Goal: Task Accomplishment & Management: Manage account settings

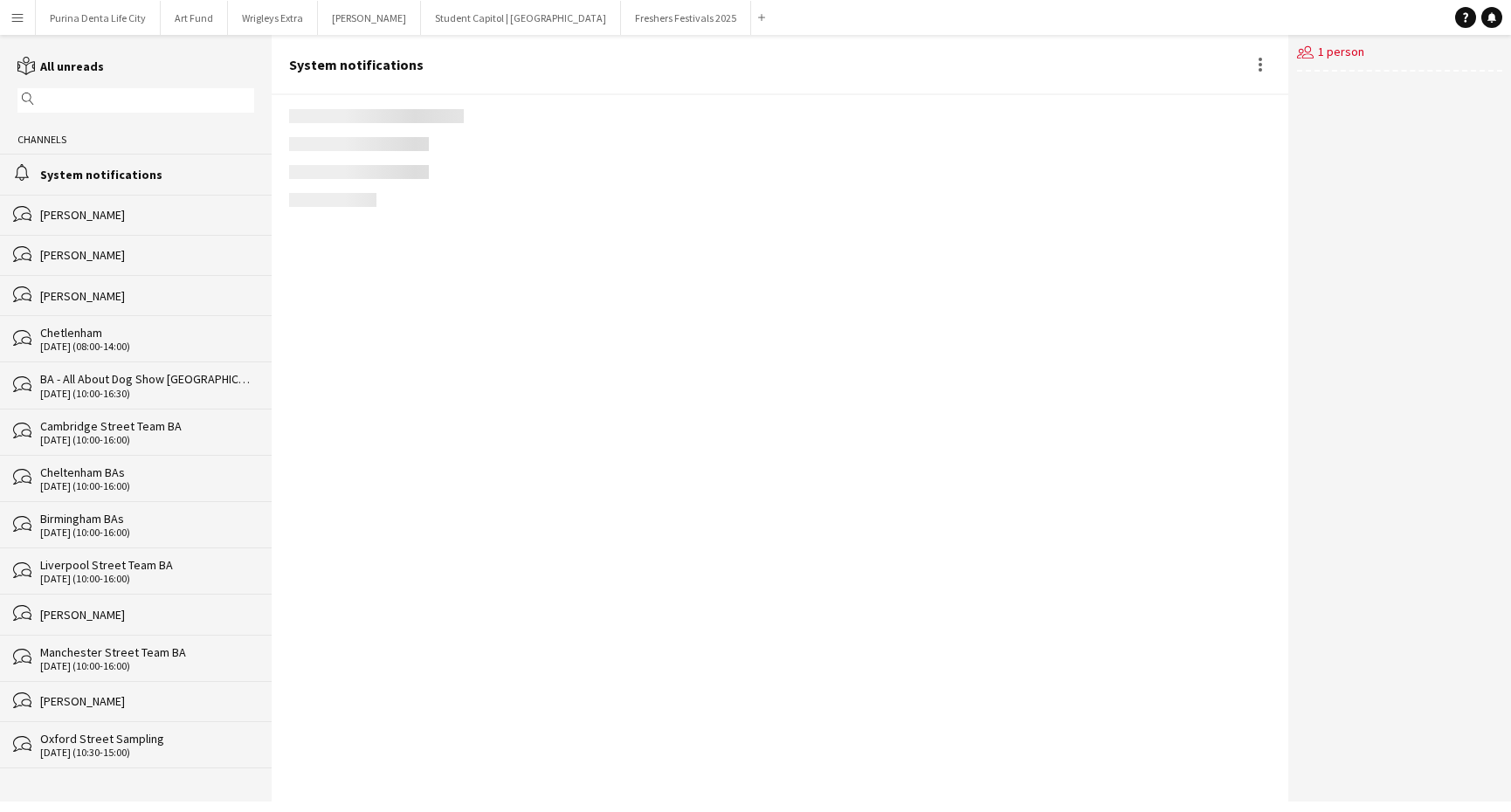
scroll to position [2253, 0]
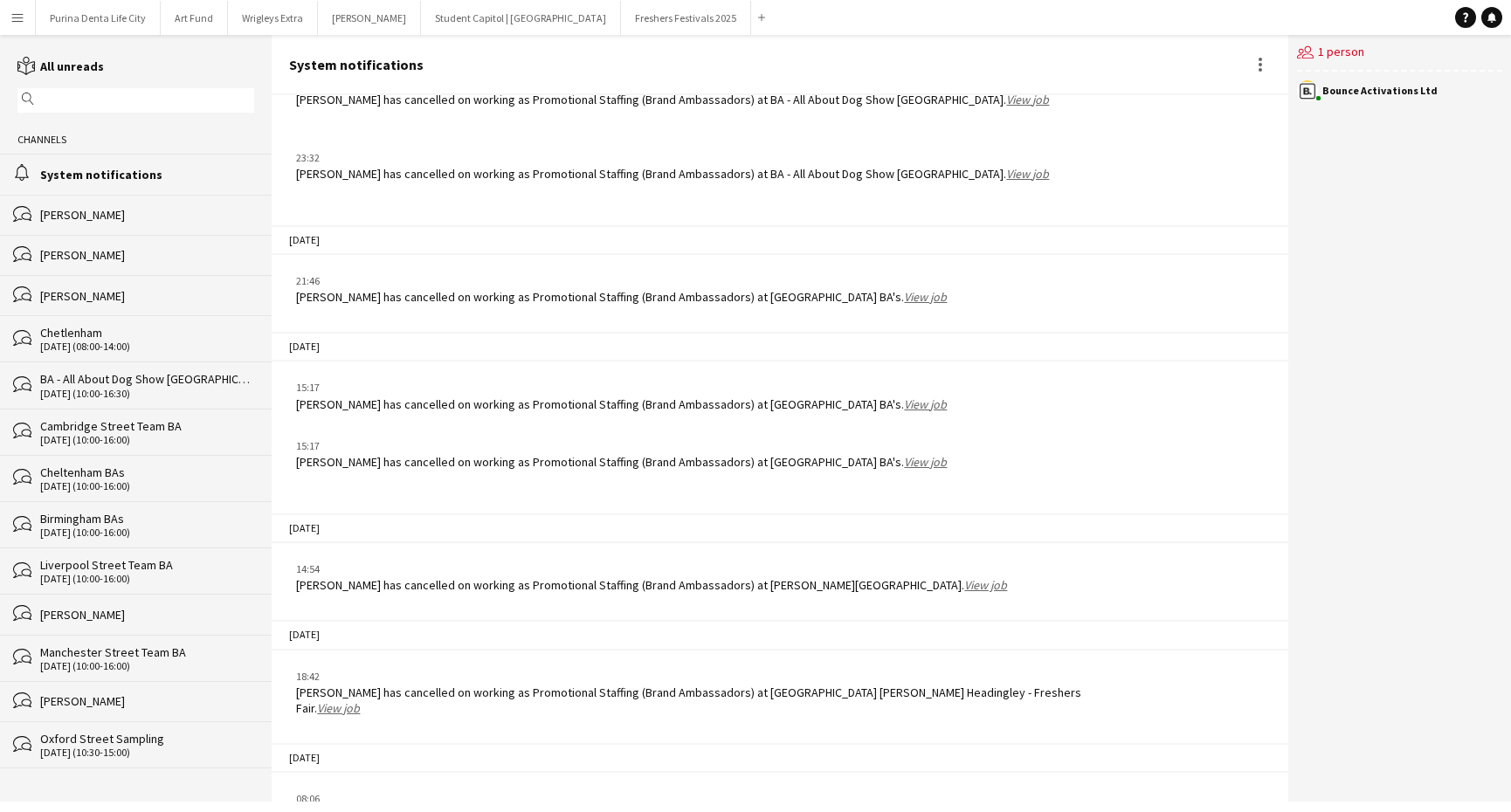
click at [12, 15] on app-icon "Menu" at bounding box center [18, 18] width 14 height 14
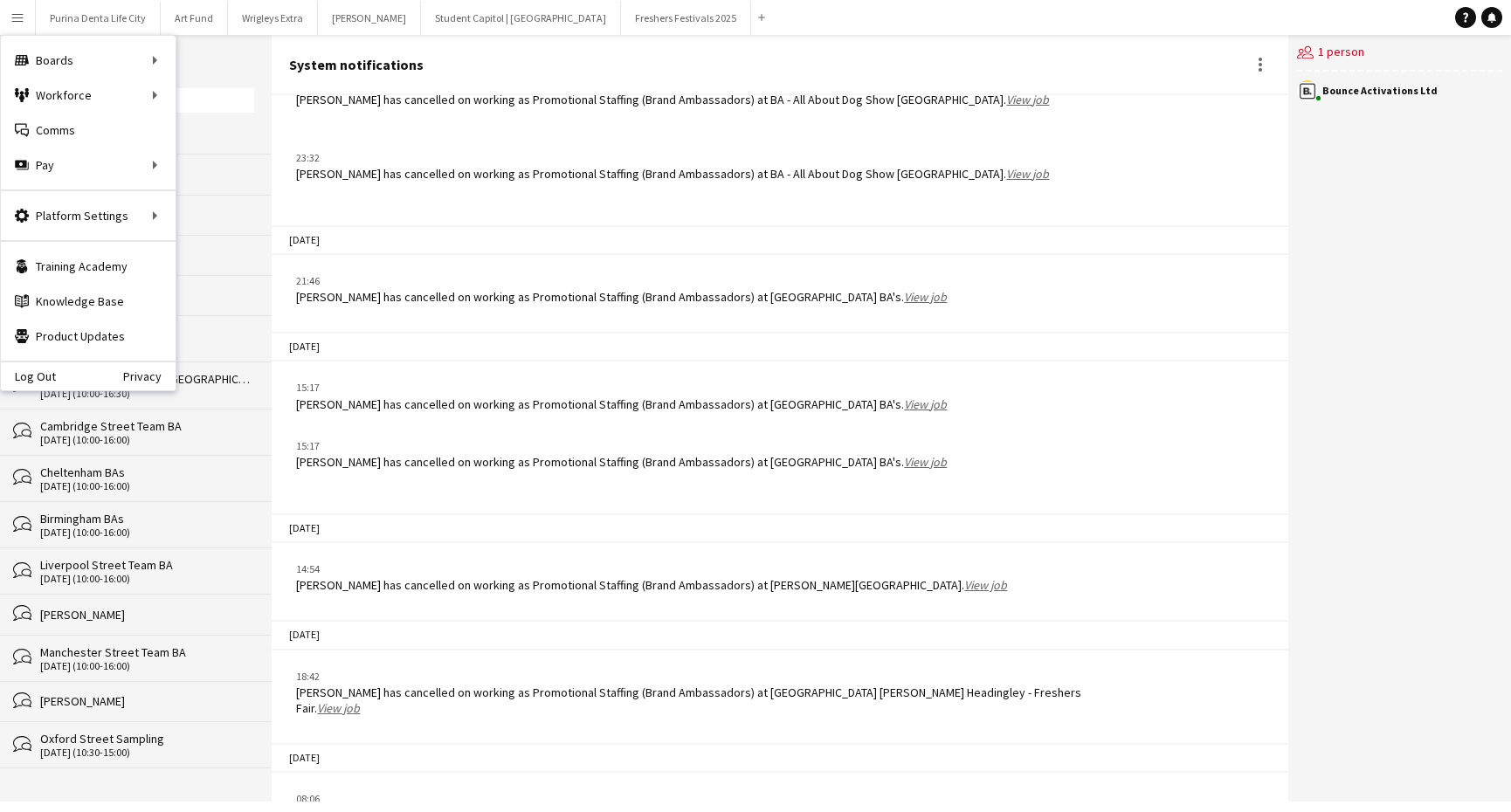
click at [444, 225] on div "26-08-2025" at bounding box center [779, 239] width 1015 height 29
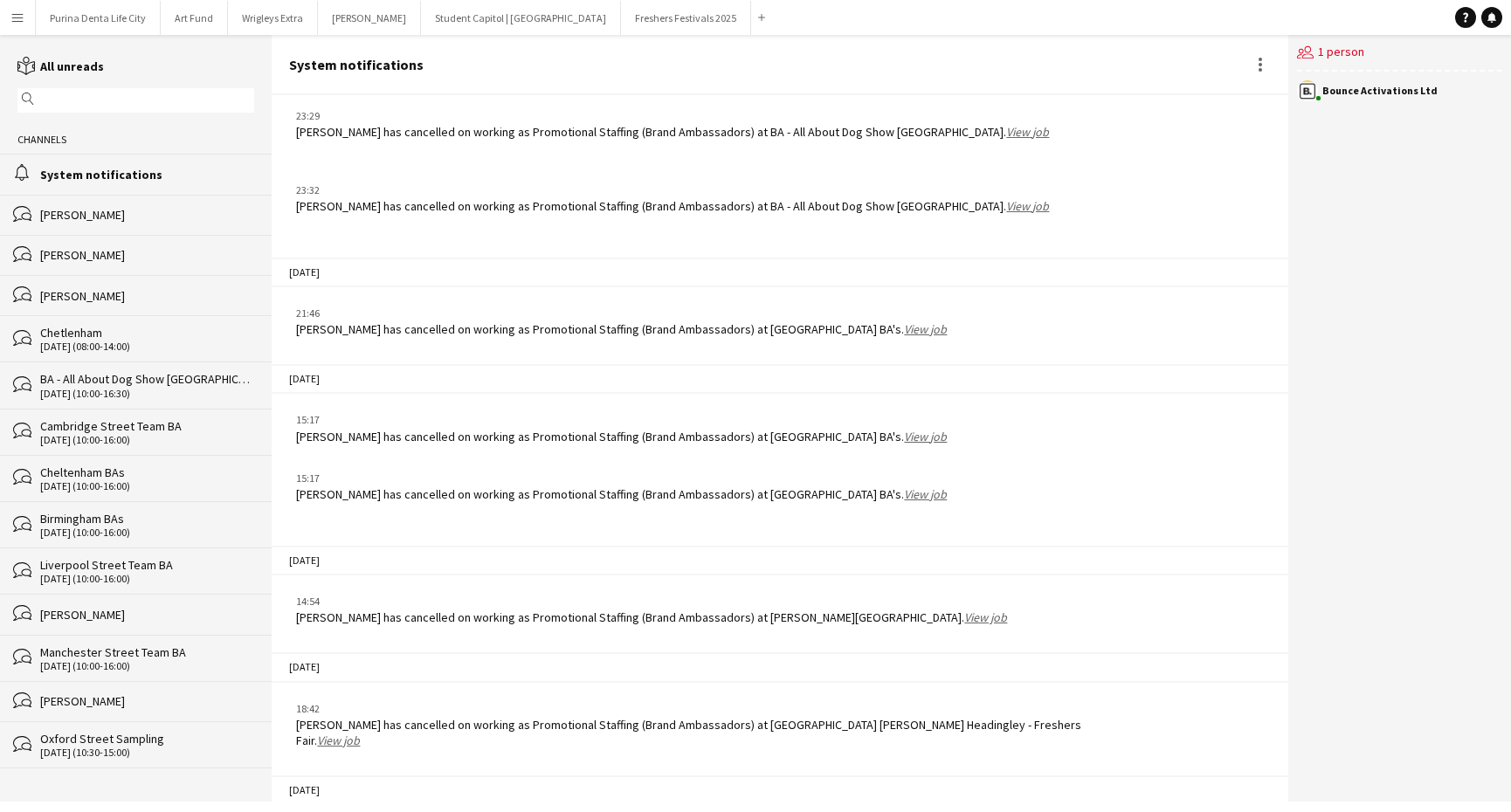
scroll to position [2225, 0]
click at [19, 18] on app-icon "Menu" at bounding box center [18, 18] width 14 height 14
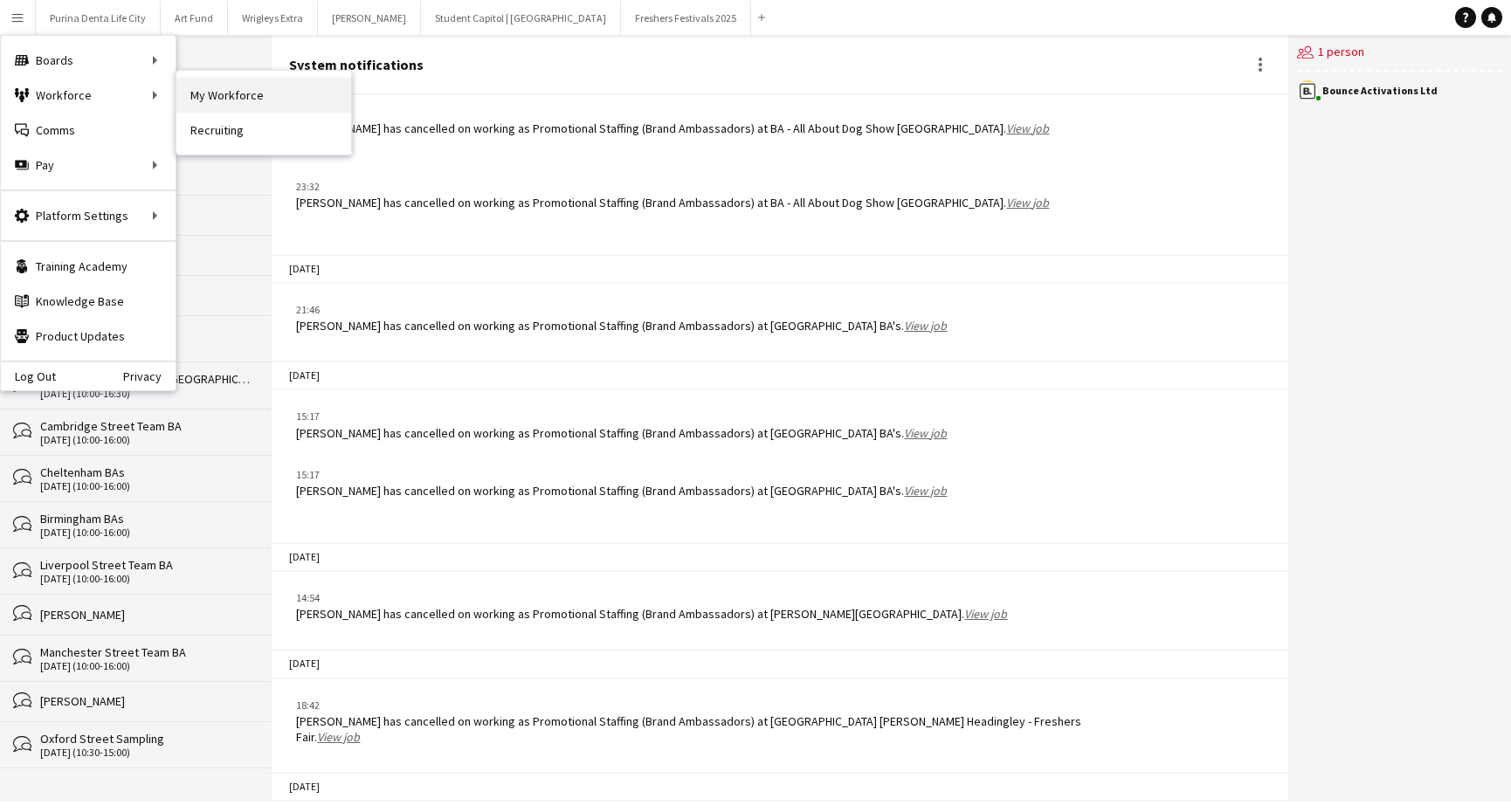
click at [231, 85] on link "My Workforce" at bounding box center [263, 95] width 175 height 35
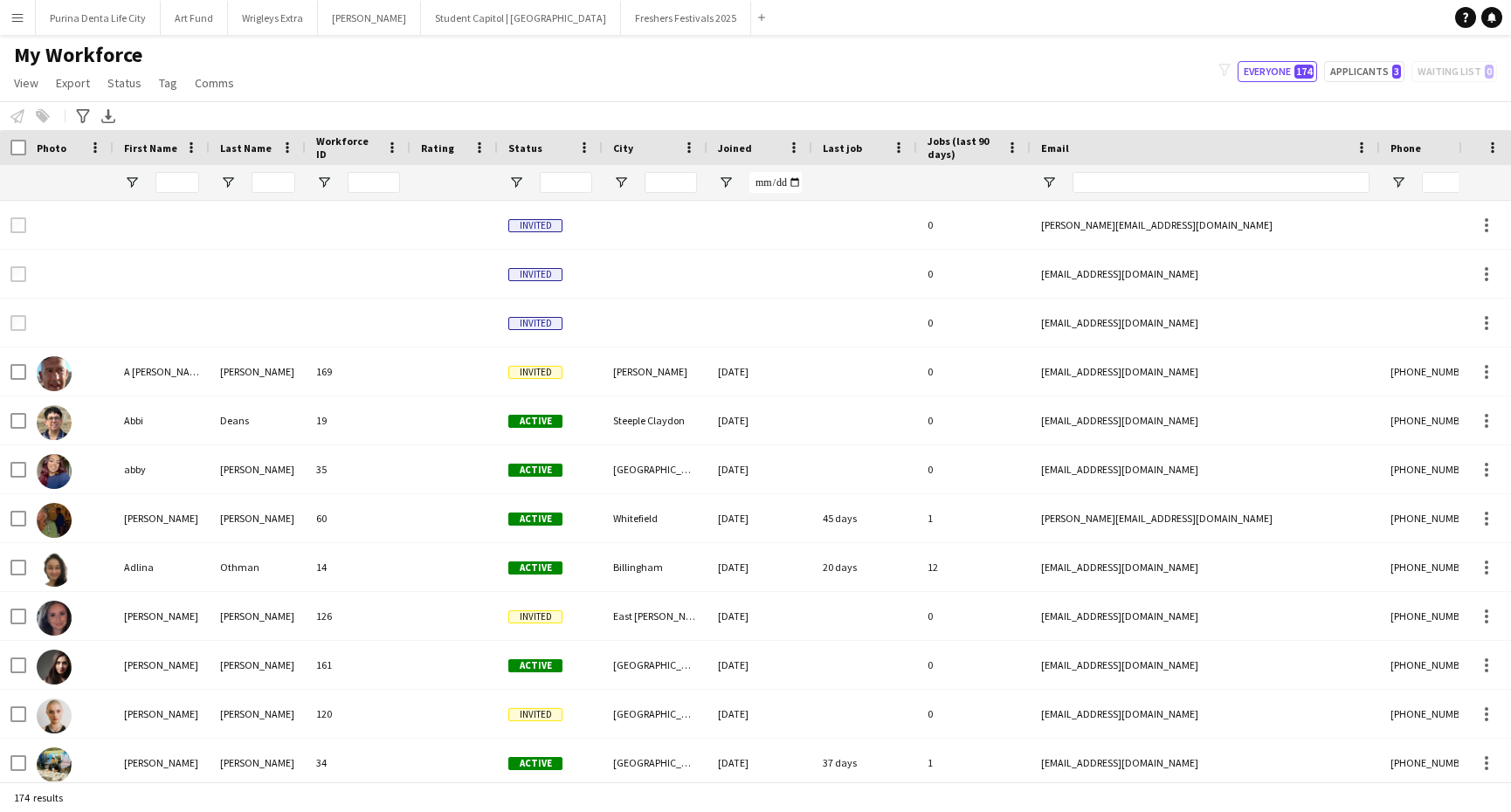
type input "**********"
click at [176, 180] on input "First Name Filter Input" at bounding box center [176, 183] width 43 height 21
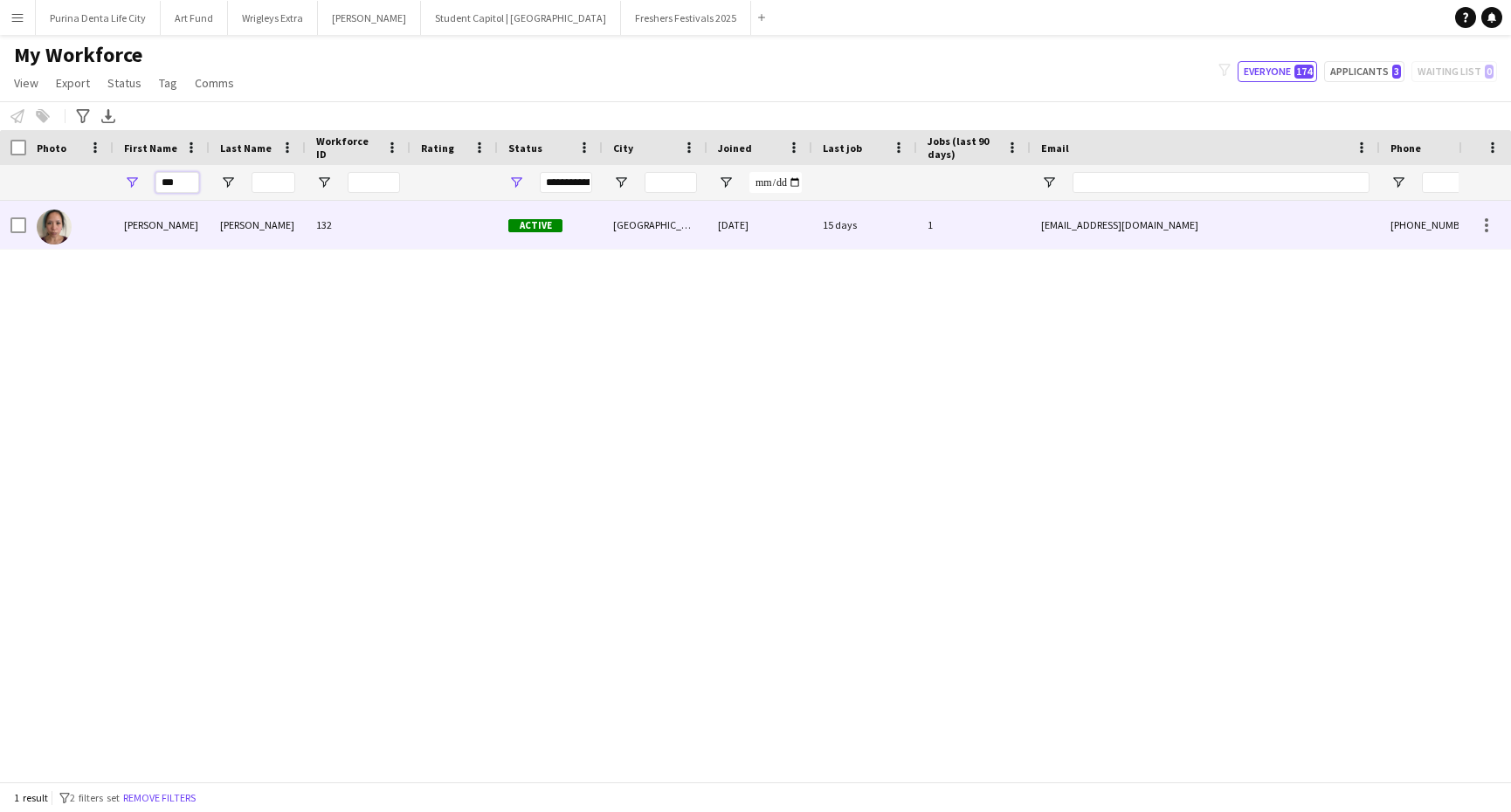
type input "***"
drag, startPoint x: 210, startPoint y: 203, endPoint x: 251, endPoint y: 230, distance: 49.1
click at [251, 230] on div "Lee" at bounding box center [257, 225] width 96 height 48
click at [630, 225] on div "Exeter" at bounding box center [655, 225] width 105 height 48
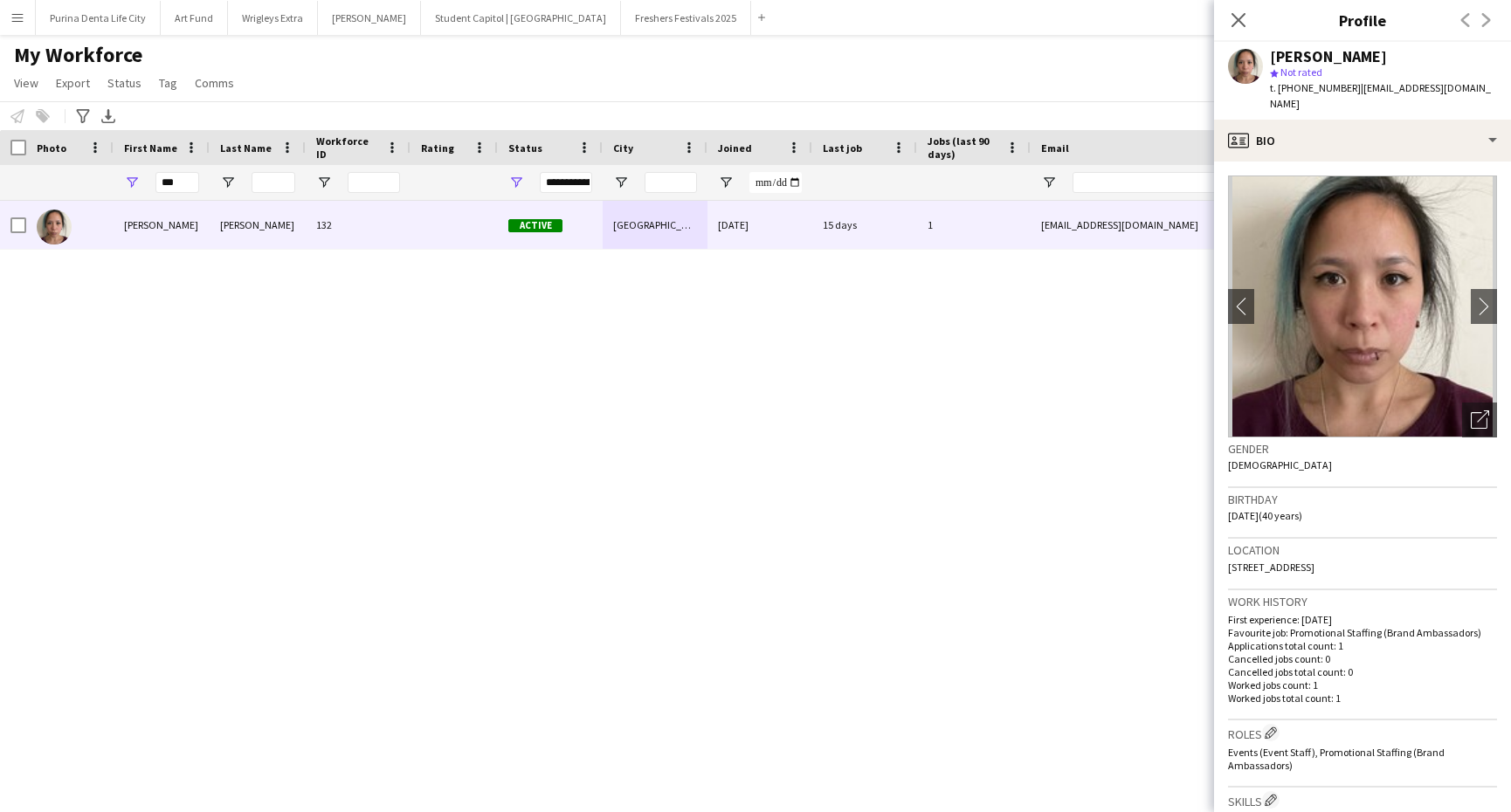
click at [890, 455] on div "Amy Lee 132 Active Exeter 01-08-2025 15 days 1 missamylee@hotmail.co.uk +447760…" at bounding box center [729, 491] width 1459 height 581
click at [1243, 297] on app-icon "chevron-left" at bounding box center [1241, 306] width 27 height 19
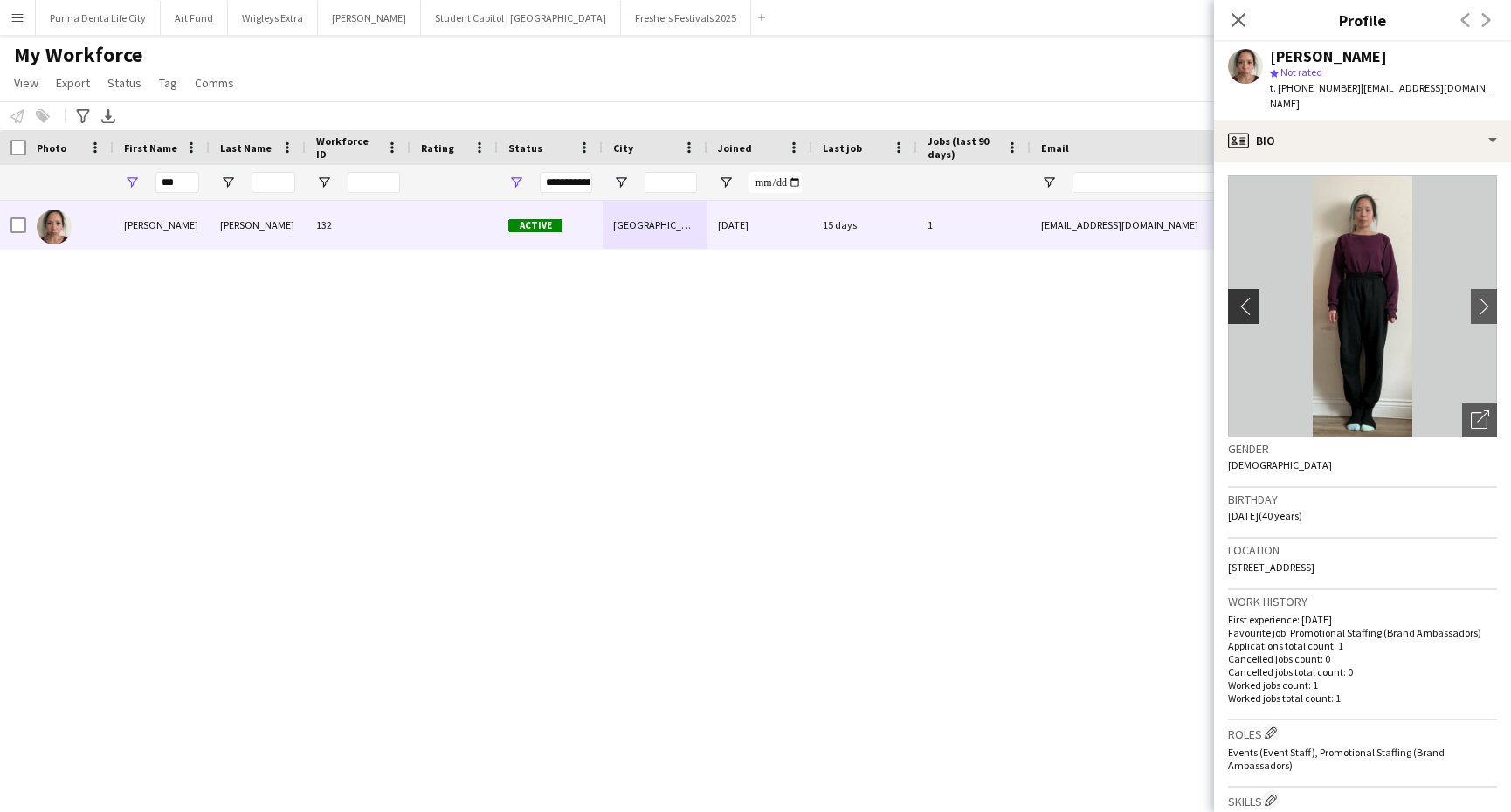
click at [1243, 297] on app-icon "chevron-left" at bounding box center [1241, 306] width 27 height 19
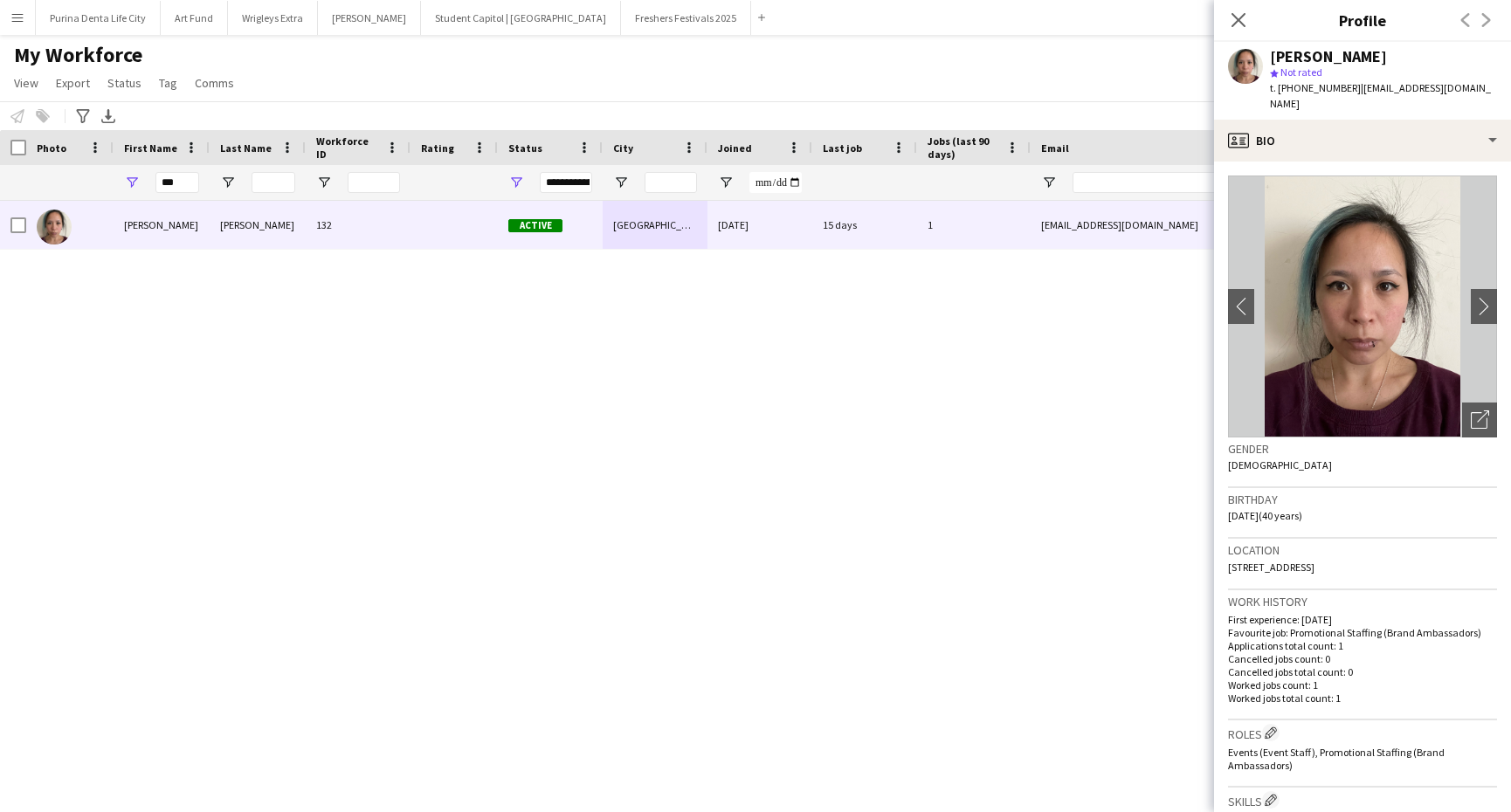
click at [968, 96] on div "My Workforce View Views Default view New view Update view Delete view Edit name…" at bounding box center [756, 71] width 1511 height 59
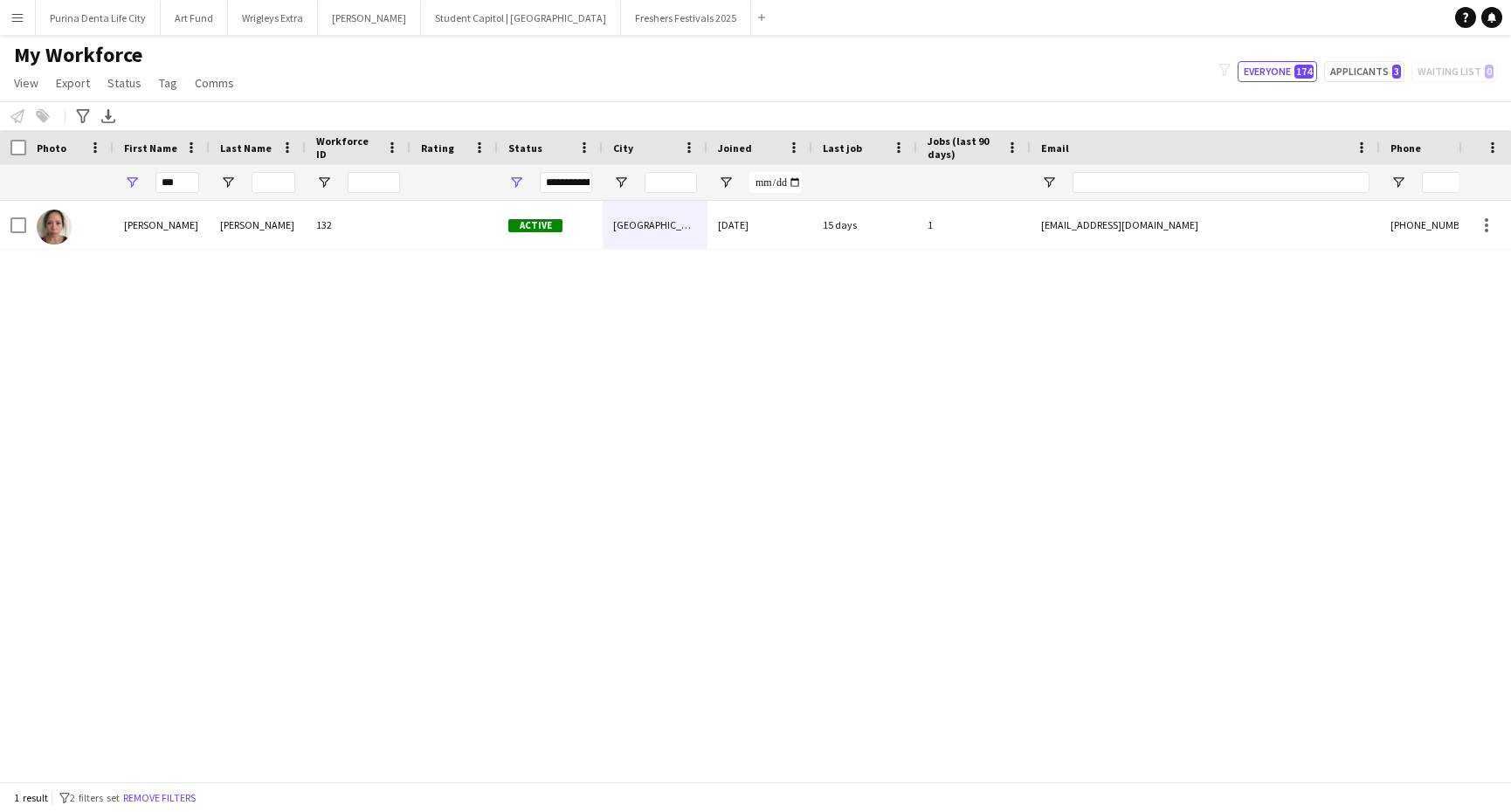
click at [17, 13] on app-icon "Menu" at bounding box center [18, 18] width 14 height 14
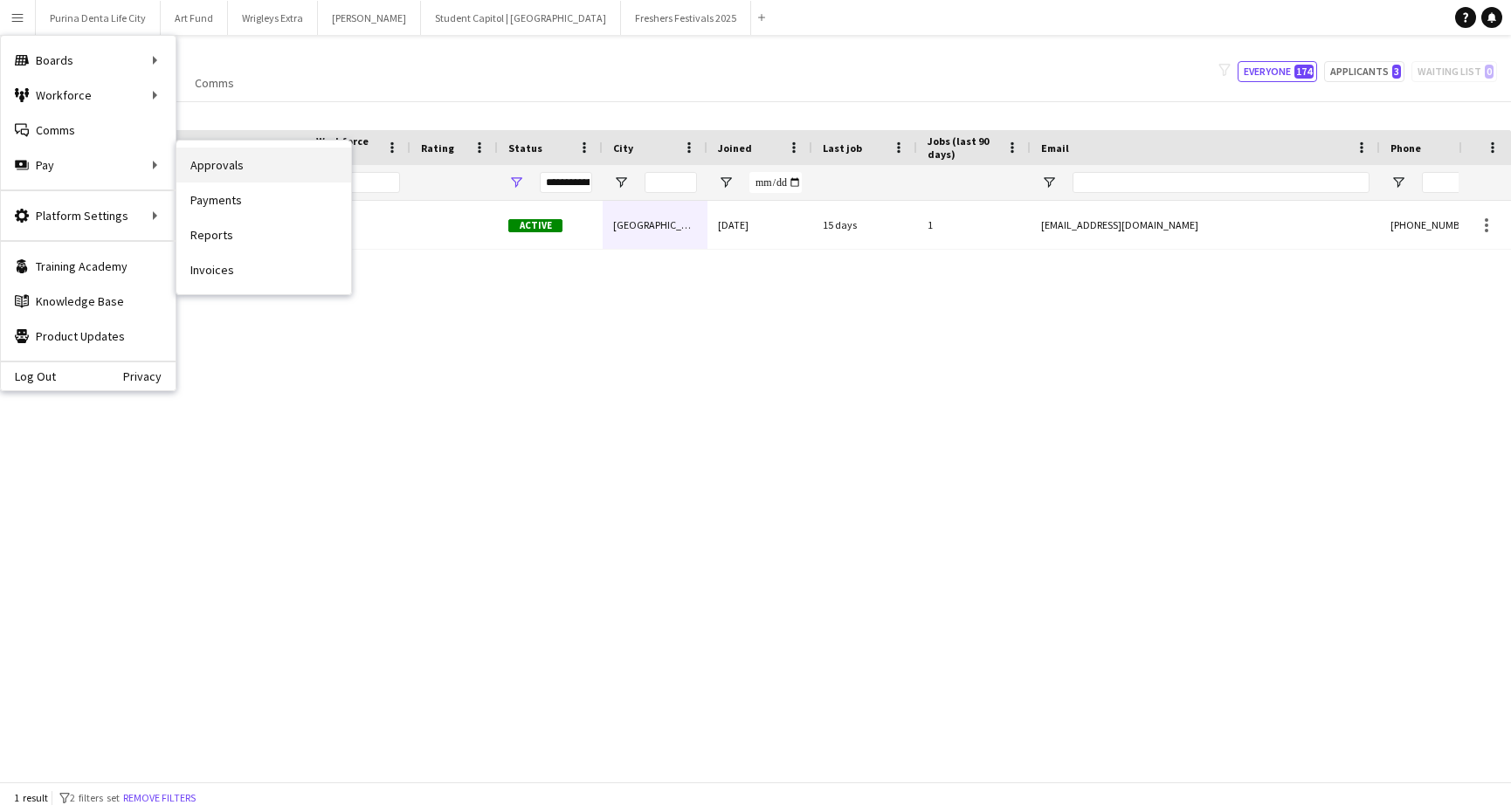
click at [261, 158] on link "Approvals" at bounding box center [263, 164] width 175 height 35
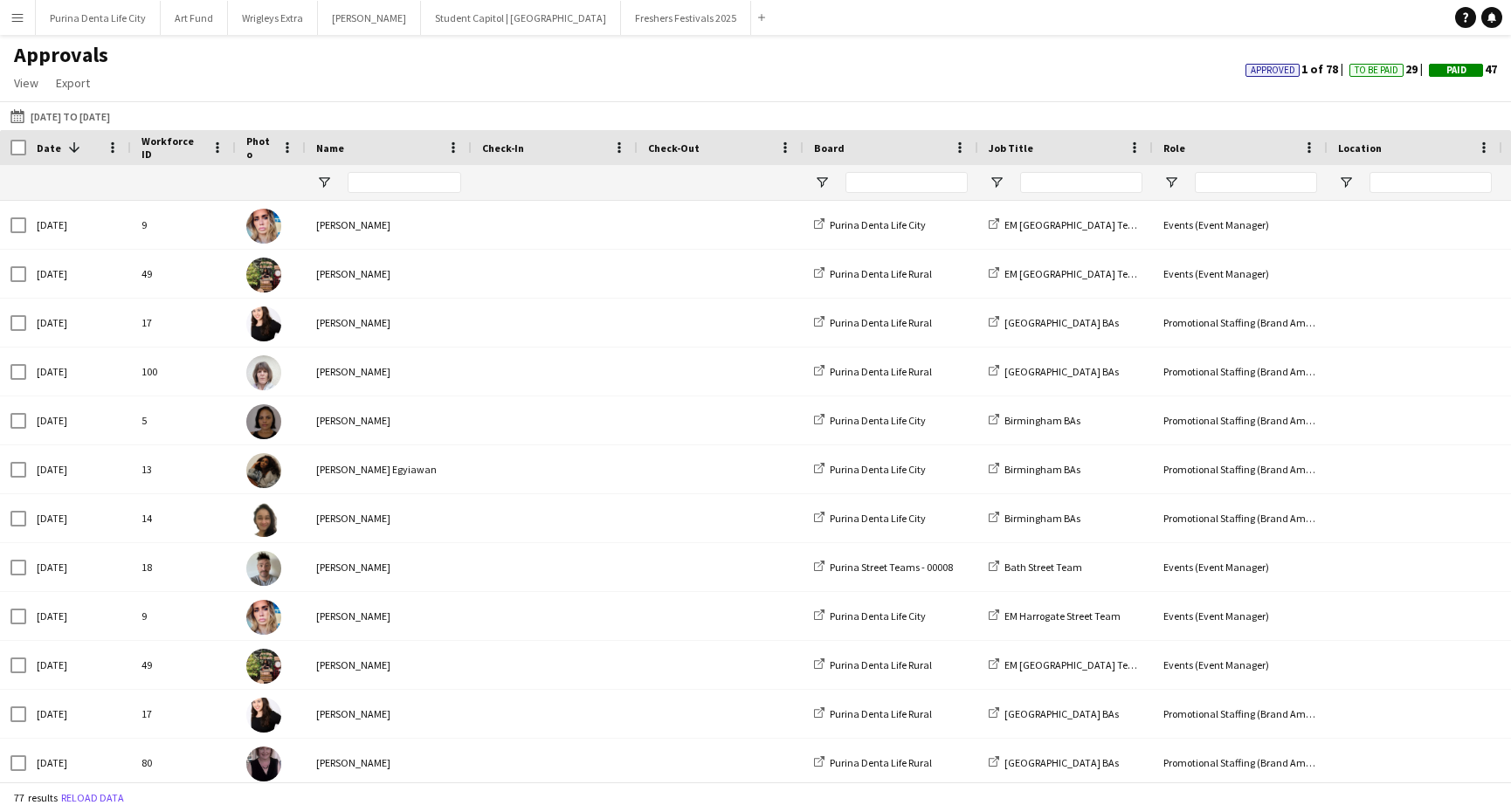
click at [27, 27] on button "Menu" at bounding box center [17, 17] width 35 height 35
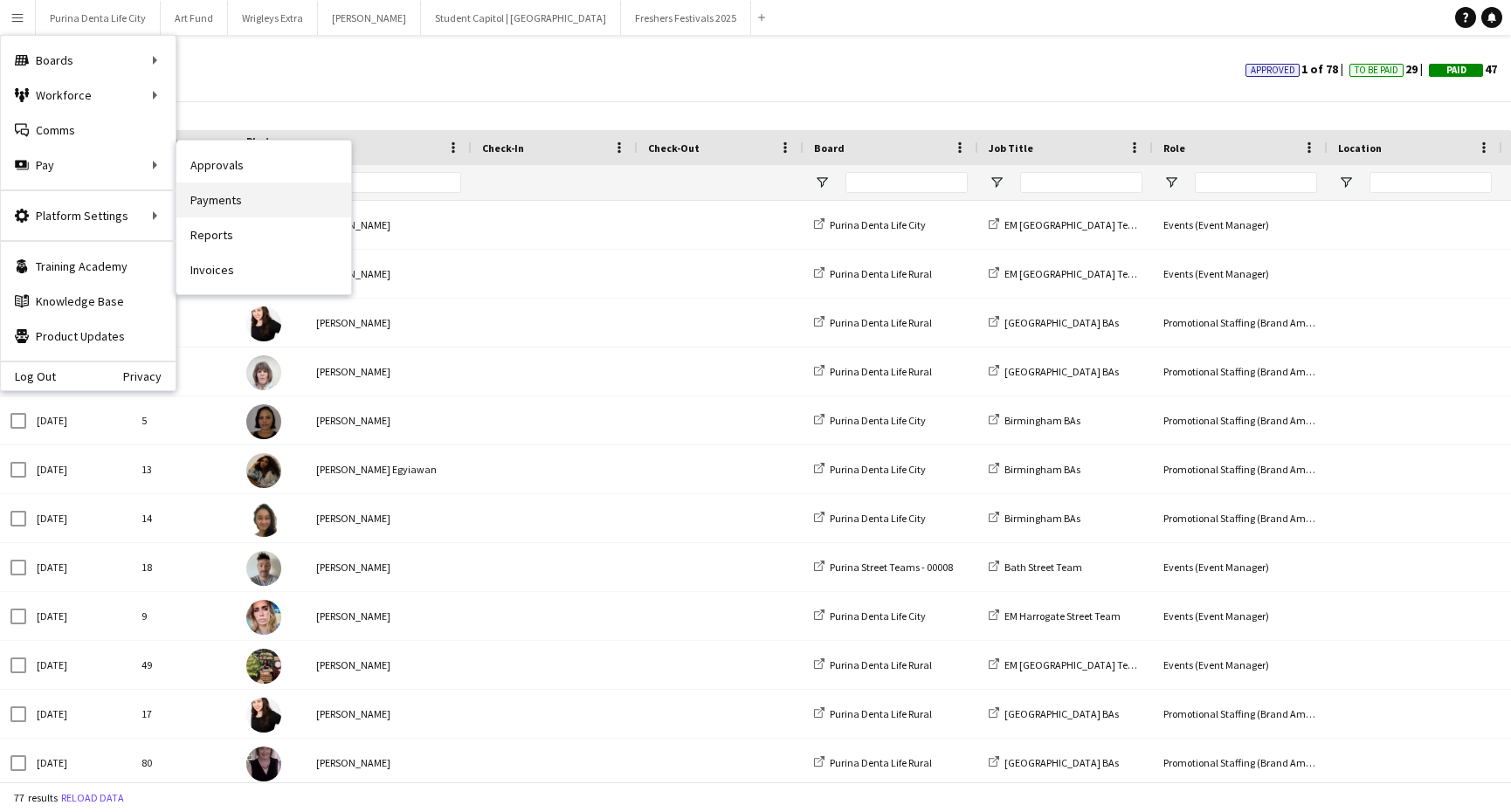
click at [253, 201] on link "Payments" at bounding box center [263, 199] width 175 height 35
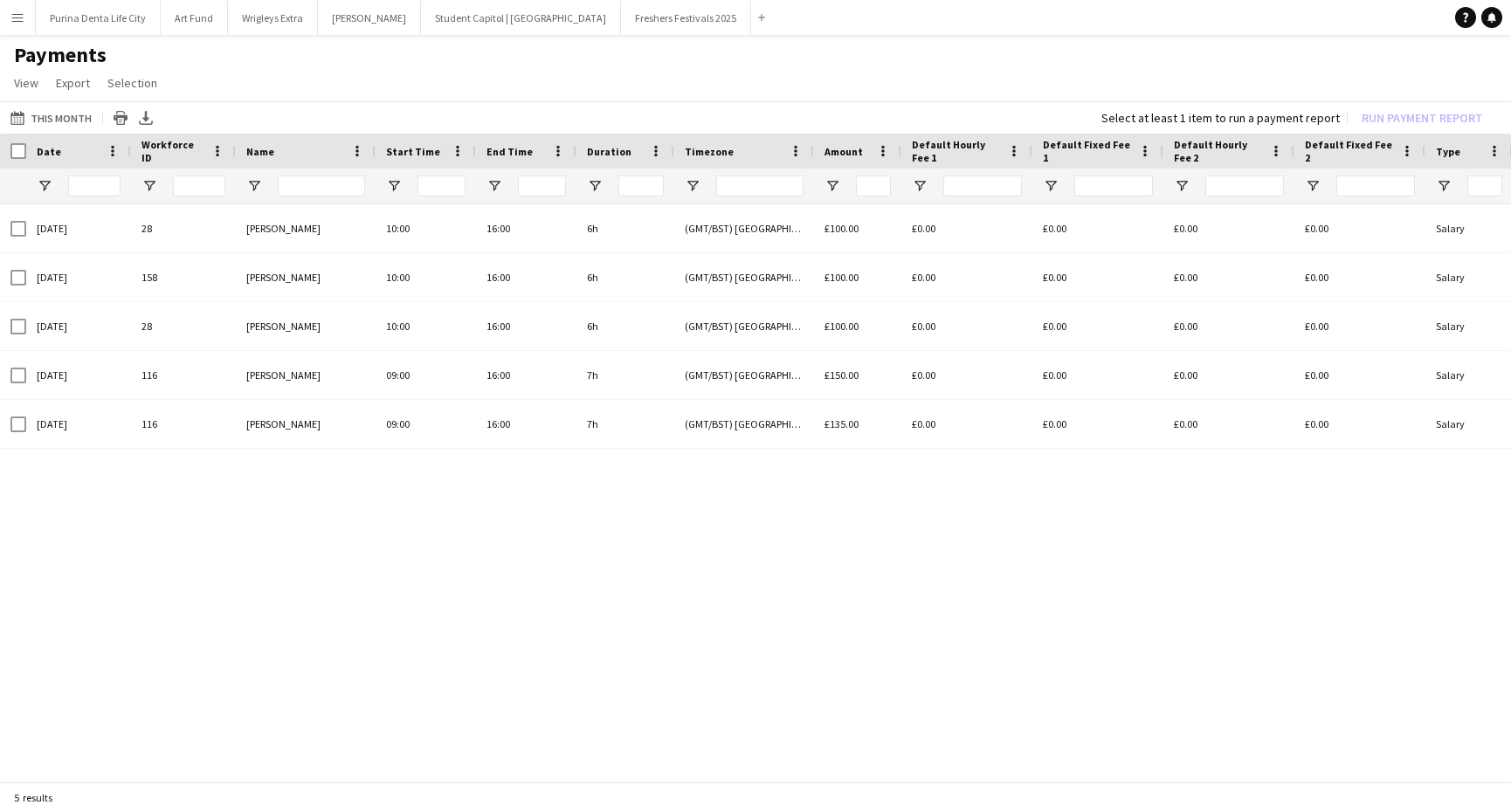
click at [25, 12] on button "Menu" at bounding box center [17, 17] width 35 height 35
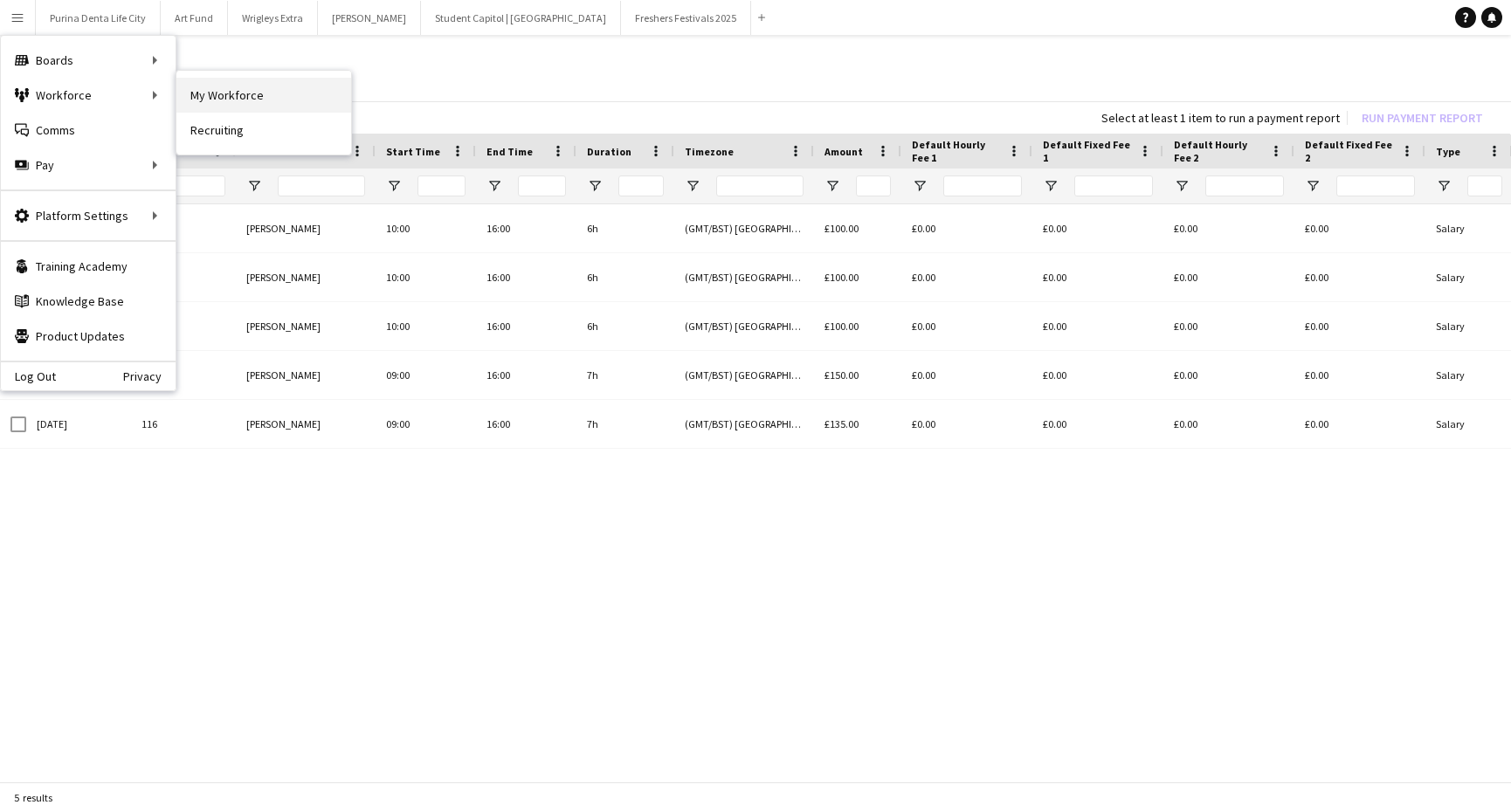
click at [205, 86] on link "My Workforce" at bounding box center [263, 95] width 175 height 35
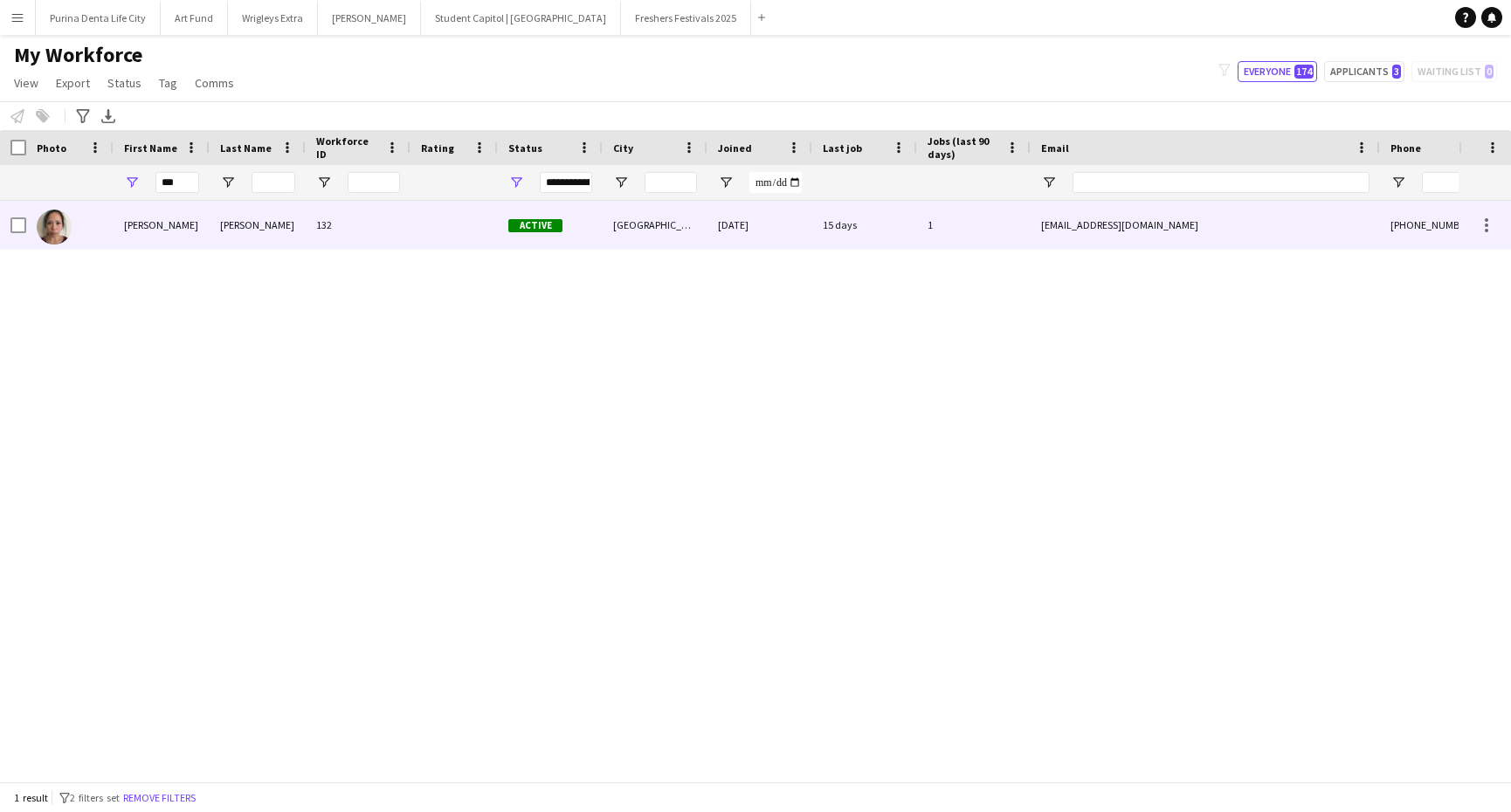
click at [203, 223] on div "Amy" at bounding box center [161, 225] width 96 height 48
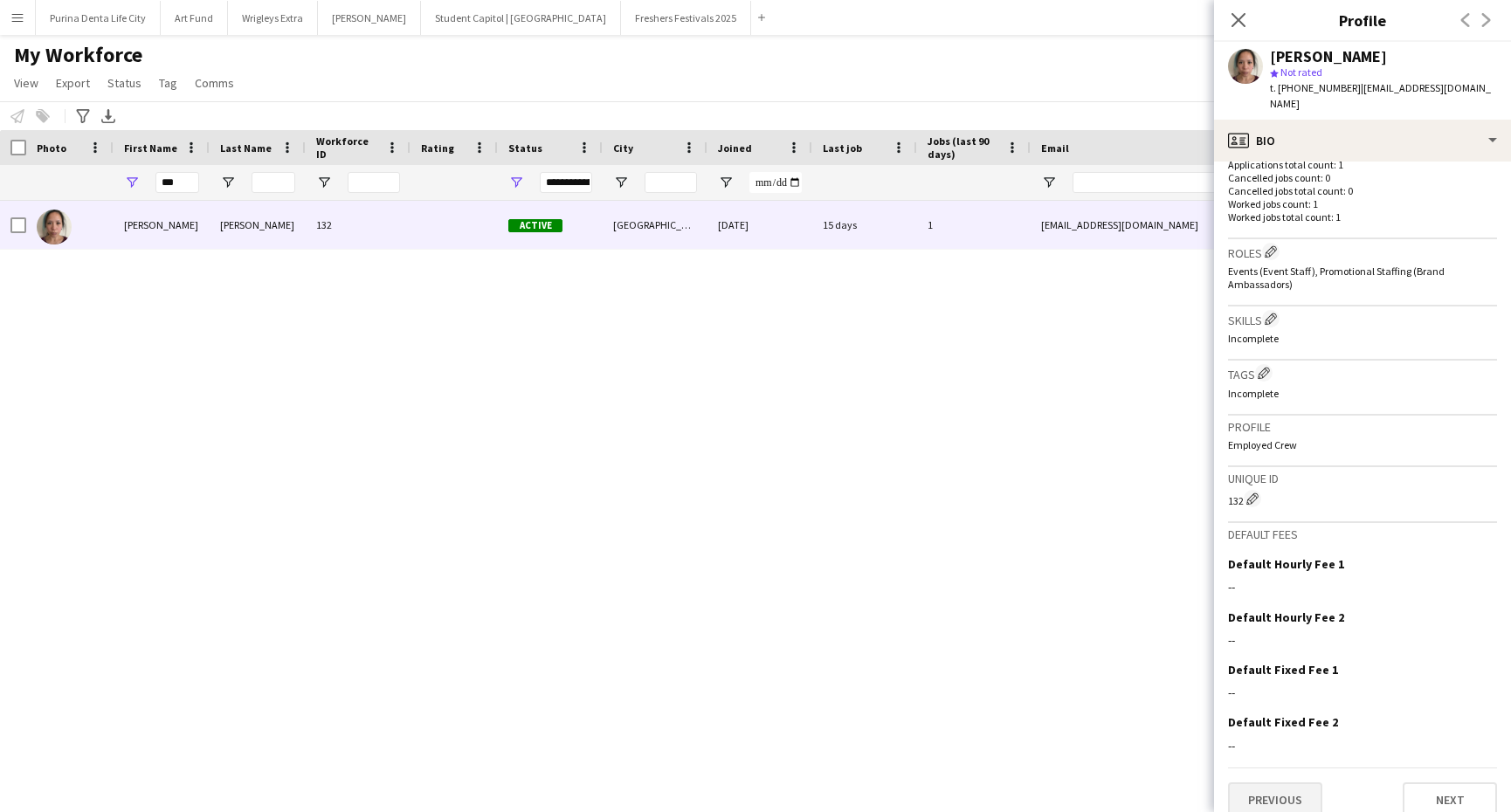
scroll to position [480, 0]
click at [1288, 783] on button "Previous" at bounding box center [1275, 800] width 94 height 35
